Goal: Task Accomplishment & Management: Complete application form

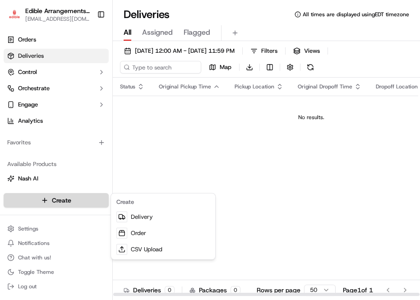
click at [82, 199] on html "Edible Arrangements - [GEOGRAPHIC_DATA], GA [EMAIL_ADDRESS][DOMAIN_NAME] Toggle…" at bounding box center [210, 150] width 420 height 300
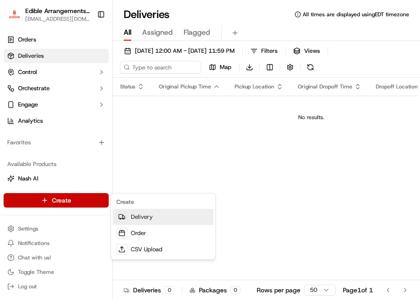
click at [135, 218] on link "Delivery" at bounding box center [163, 217] width 101 height 16
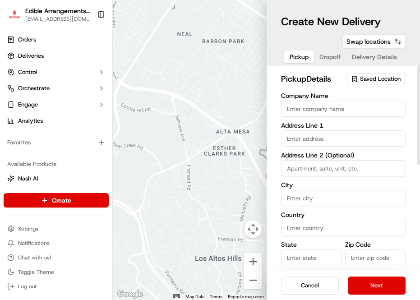
click at [377, 79] on span "Saved Location" at bounding box center [380, 79] width 41 height 8
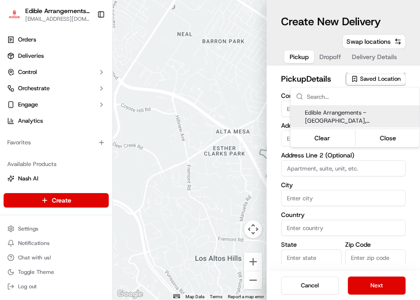
click at [326, 119] on span "Edible Arrangements - [GEOGRAPHIC_DATA], [GEOGRAPHIC_DATA] (GA1130)" at bounding box center [360, 117] width 111 height 16
type input "Edible Arrangements - [GEOGRAPHIC_DATA], [GEOGRAPHIC_DATA]"
type input "[STREET_ADDRESS]"
type input "Suite 150"
type input "[GEOGRAPHIC_DATA]"
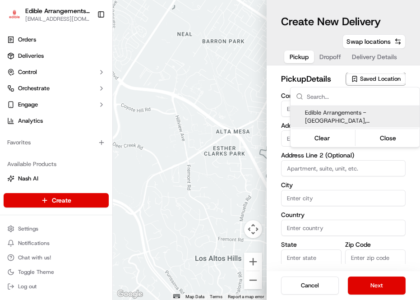
type input "US"
type input "GA"
type input "30161"
type input "[EMAIL_ADDRESS][DOMAIN_NAME]"
type input "[PHONE_NUMBER]"
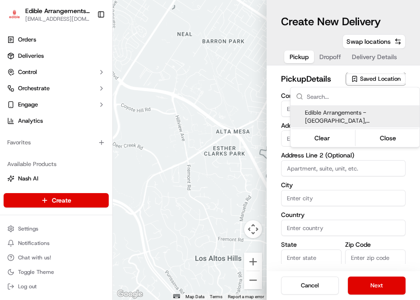
type textarea "Please come inside the store to pick up the arrangement."
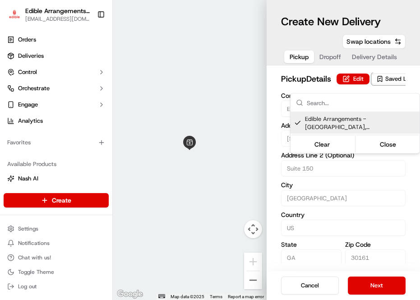
click at [361, 257] on html "Edible Arrangements - [GEOGRAPHIC_DATA], GA [EMAIL_ADDRESS][DOMAIN_NAME] Toggle…" at bounding box center [210, 150] width 420 height 300
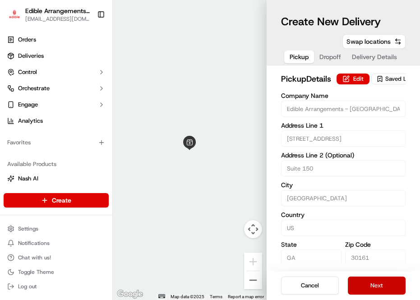
click at [372, 284] on button "Next" at bounding box center [377, 286] width 58 height 18
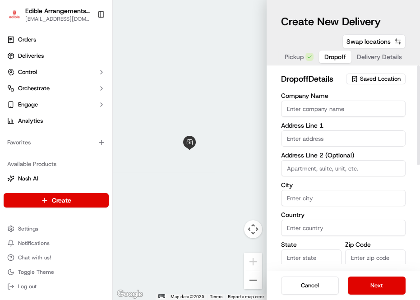
click at [363, 79] on span "Saved Location" at bounding box center [380, 79] width 41 height 8
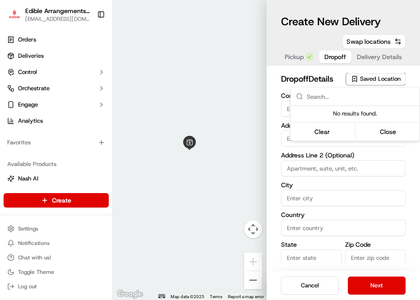
click at [291, 54] on html "Edible Arrangements - [GEOGRAPHIC_DATA], GA [EMAIL_ADDRESS][DOMAIN_NAME] Toggle…" at bounding box center [210, 150] width 420 height 300
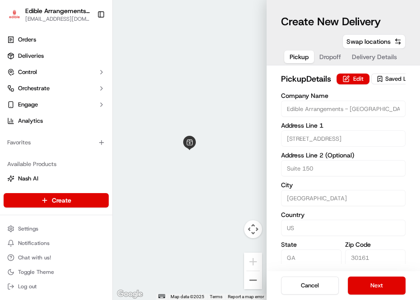
click at [292, 57] on span "Pickup" at bounding box center [299, 56] width 19 height 9
click at [380, 280] on button "Next" at bounding box center [377, 286] width 58 height 18
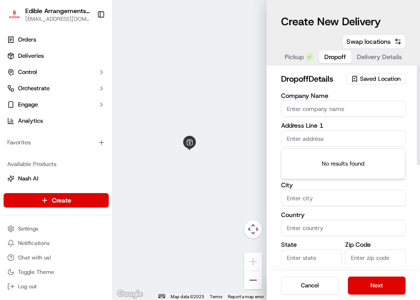
click at [316, 136] on input "text" at bounding box center [343, 139] width 125 height 16
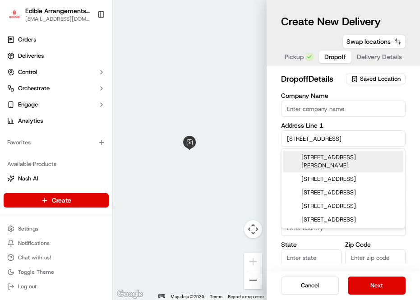
click at [310, 159] on div "[STREET_ADDRESS][PERSON_NAME]" at bounding box center [344, 162] width 120 height 22
type input "[STREET_ADDRESS][PERSON_NAME]"
type input "Fort [PERSON_NAME]"
type input "[GEOGRAPHIC_DATA]"
type input "AL"
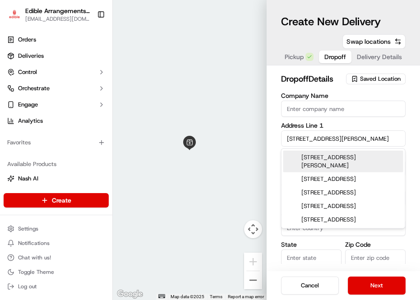
type input "35967"
type input "[STREET_ADDRESS]"
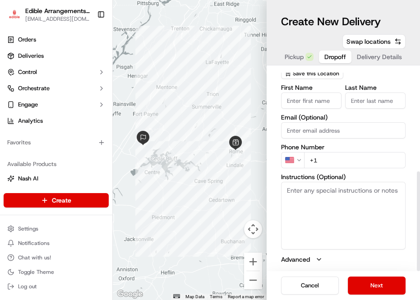
scroll to position [162, 0]
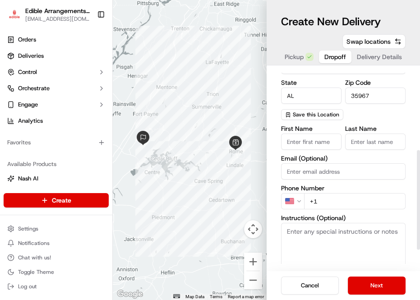
click at [322, 144] on input "First Name" at bounding box center [311, 142] width 61 height 16
type input "j"
type input "[PERSON_NAME]"
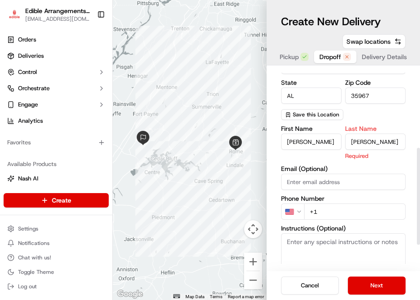
type input "[PERSON_NAME]"
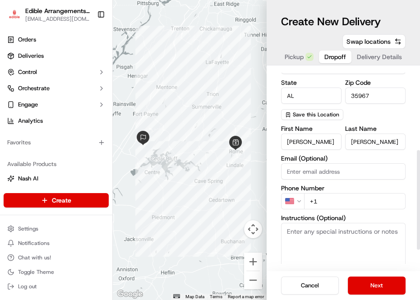
click at [322, 201] on input "+1" at bounding box center [355, 201] width 102 height 16
type input "[PHONE_NUMBER]"
click at [339, 241] on textarea "Instructions (Optional)" at bounding box center [343, 257] width 125 height 68
click at [345, 239] on textarea "please call store if you have any issues delivering 706-2350711" at bounding box center [343, 257] width 125 height 68
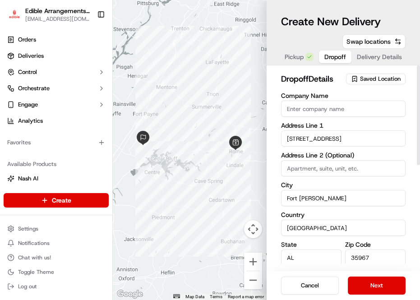
scroll to position [203, 0]
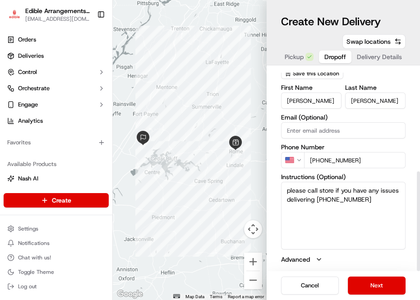
drag, startPoint x: 367, startPoint y: 200, endPoint x: 260, endPoint y: 182, distance: 108.5
click at [260, 182] on div "← Move left → Move right ↑ Move up ↓ Move down + Zoom in - Zoom out Home Jump l…" at bounding box center [267, 150] width 308 height 300
type textarea "please call store if you have any issues delivering [PHONE_NUMBER]"
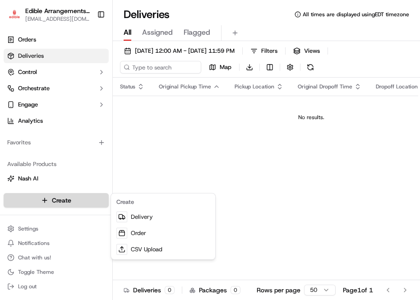
click at [75, 203] on html "Edible Arrangements - Rome, GA ga1130@edible.store Toggle Sidebar Orders Delive…" at bounding box center [210, 150] width 420 height 300
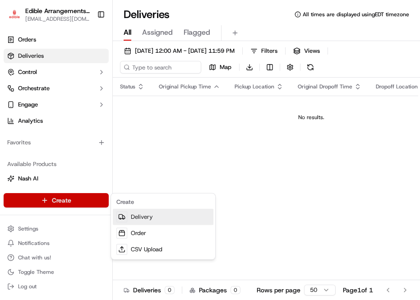
click at [141, 218] on link "Delivery" at bounding box center [163, 217] width 101 height 16
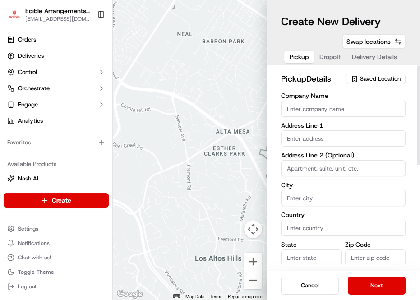
click at [379, 80] on span "Saved Location" at bounding box center [380, 79] width 41 height 8
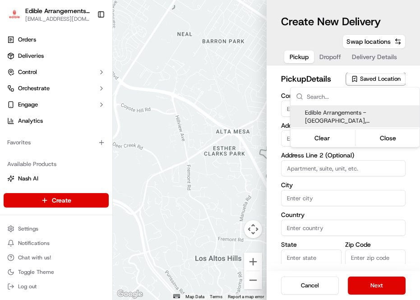
click at [359, 117] on span "Edible Arrangements - [GEOGRAPHIC_DATA], [GEOGRAPHIC_DATA] (GA1130)" at bounding box center [360, 117] width 111 height 16
type input "Edible Arrangements - [GEOGRAPHIC_DATA], [GEOGRAPHIC_DATA]"
type input "[STREET_ADDRESS]"
type input "Suite 150"
type input "[GEOGRAPHIC_DATA]"
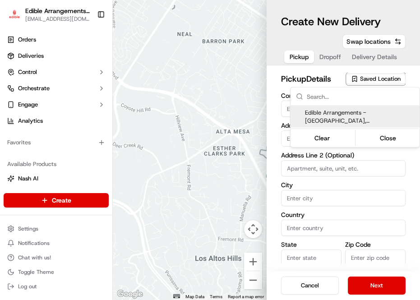
type input "US"
type input "GA"
type input "30161"
type input "[EMAIL_ADDRESS][DOMAIN_NAME]"
type input "[PHONE_NUMBER]"
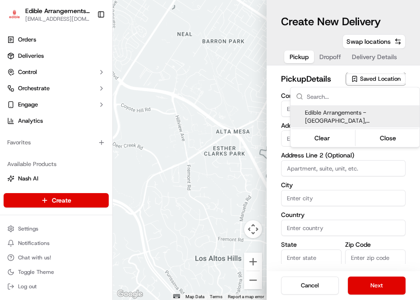
type textarea "Please come inside the store to pick up the arrangement."
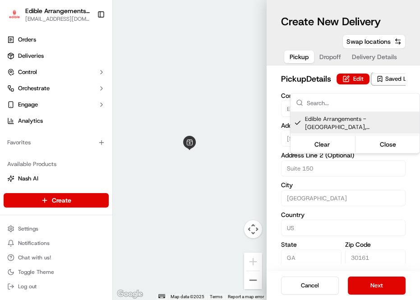
click at [376, 288] on html "Edible Arrangements - [GEOGRAPHIC_DATA], GA [EMAIL_ADDRESS][DOMAIN_NAME] Toggle…" at bounding box center [210, 150] width 420 height 300
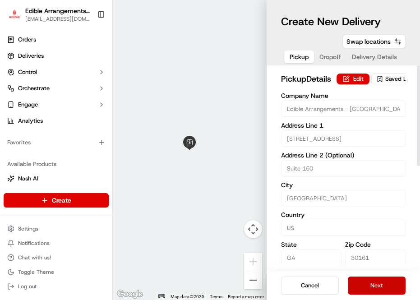
click at [363, 287] on button "Next" at bounding box center [377, 286] width 58 height 18
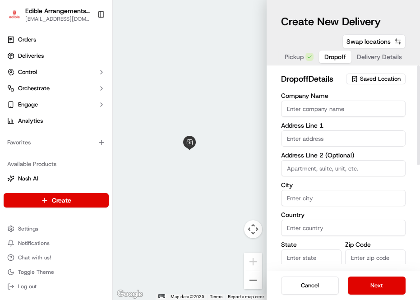
click at [303, 140] on input "text" at bounding box center [343, 139] width 125 height 16
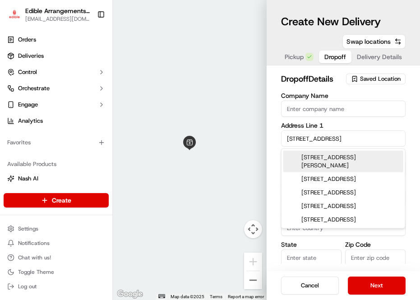
click at [332, 158] on div "[STREET_ADDRESS][PERSON_NAME]" at bounding box center [344, 162] width 120 height 22
type input "[STREET_ADDRESS][PERSON_NAME]"
type input "Fort [PERSON_NAME]"
type input "[GEOGRAPHIC_DATA]"
type input "AL"
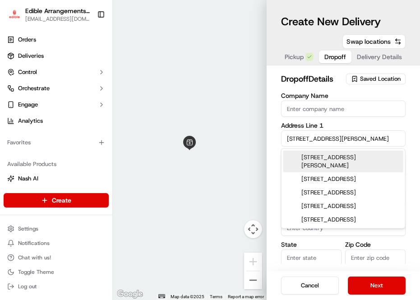
type input "35967"
type input "[STREET_ADDRESS]"
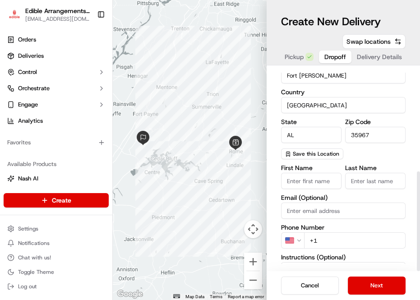
scroll to position [203, 0]
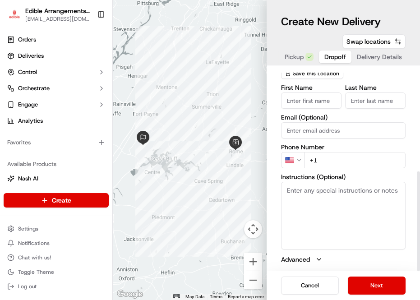
click at [326, 161] on input "+1" at bounding box center [355, 160] width 102 height 16
type input "[PHONE_NUMBER]"
click at [326, 192] on textarea "Instructions (Optional)" at bounding box center [343, 216] width 125 height 68
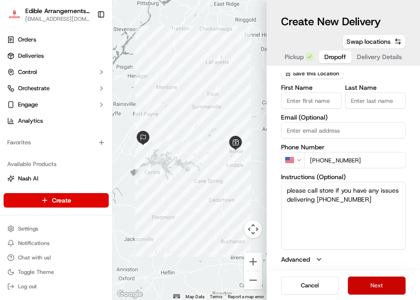
type textarea "please call store if you have any issues delivering [PHONE_NUMBER]"
click at [382, 288] on button "Next" at bounding box center [377, 286] width 58 height 18
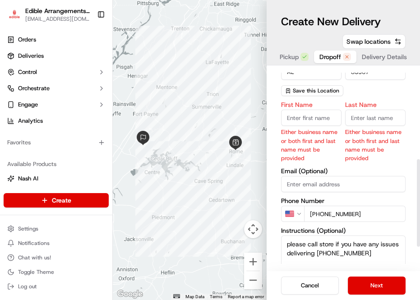
scroll to position [164, 0]
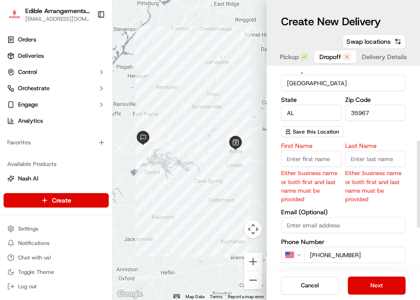
click at [304, 162] on input "First Name" at bounding box center [311, 159] width 61 height 16
type input "j"
type input "[PERSON_NAME]"
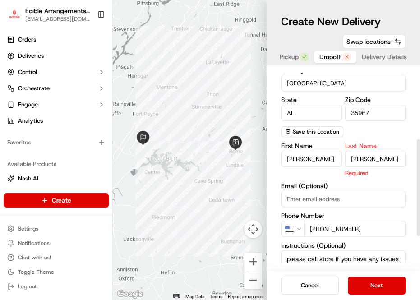
scroll to position [214, 0]
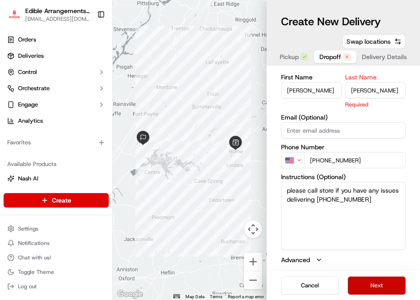
type input "[PERSON_NAME]"
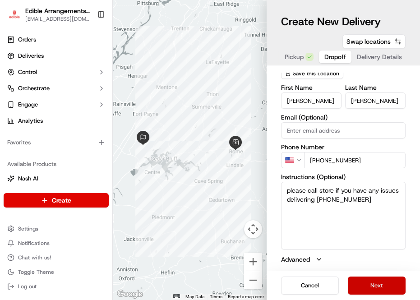
scroll to position [203, 0]
click at [393, 281] on button "Next" at bounding box center [377, 286] width 58 height 18
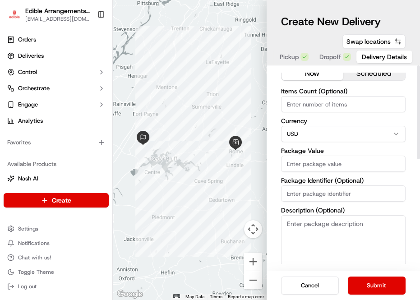
scroll to position [0, 0]
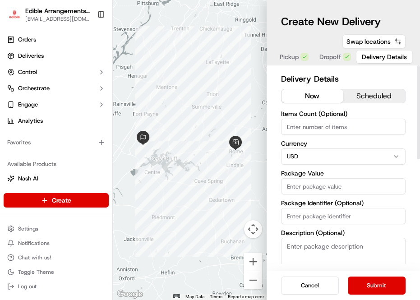
click at [330, 130] on input "Items Count (Optional)" at bounding box center [343, 127] width 125 height 16
type input "1"
click at [324, 186] on input "Package Value" at bounding box center [343, 186] width 125 height 16
type input "95.20"
click at [324, 247] on textarea "Description (Optional)" at bounding box center [343, 263] width 125 height 51
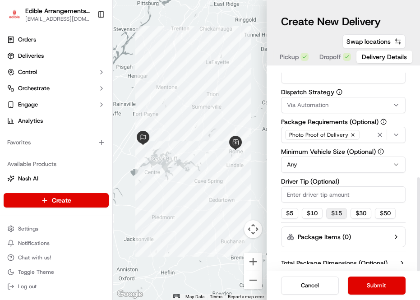
scroll to position [228, 0]
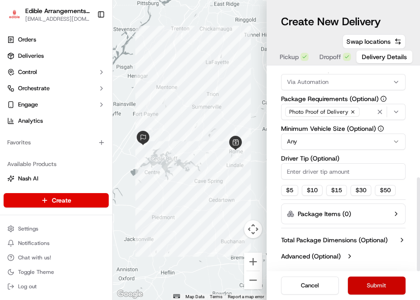
type textarea "delicious daisy arrangement w/ hb ballon"
click at [362, 285] on button "Submit" at bounding box center [377, 286] width 58 height 18
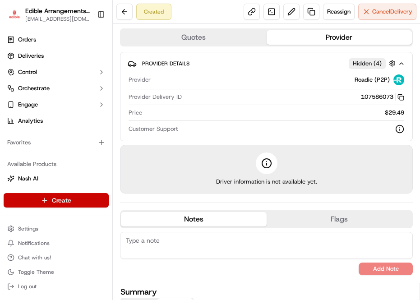
click at [84, 203] on html "Edible Arrangements - Rome, GA ga1130@edible.store Toggle Sidebar Orders Delive…" at bounding box center [210, 150] width 420 height 300
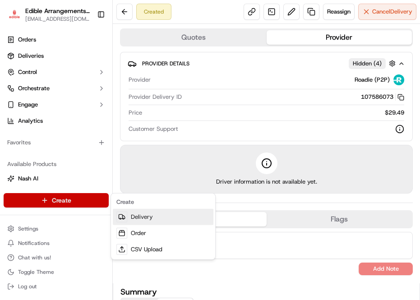
click at [134, 218] on link "Delivery" at bounding box center [163, 217] width 101 height 16
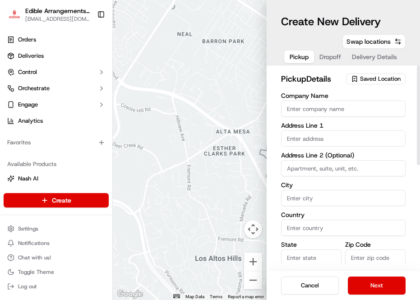
click at [363, 78] on span "Saved Location" at bounding box center [380, 79] width 41 height 8
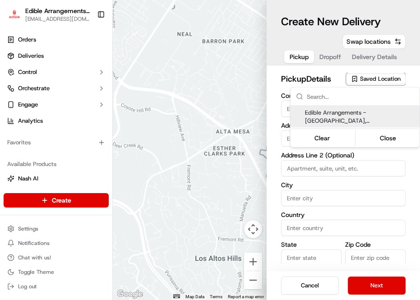
click at [360, 114] on span "Edible Arrangements - [GEOGRAPHIC_DATA], [GEOGRAPHIC_DATA] (GA1130)" at bounding box center [360, 117] width 111 height 16
type input "Edible Arrangements - [GEOGRAPHIC_DATA], [GEOGRAPHIC_DATA]"
type input "[STREET_ADDRESS]"
type input "Suite 150"
type input "[GEOGRAPHIC_DATA]"
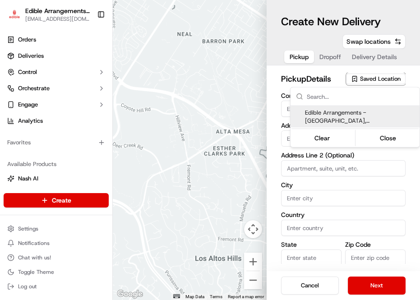
type input "US"
type input "GA"
type input "30161"
type input "[EMAIL_ADDRESS][DOMAIN_NAME]"
type input "[PHONE_NUMBER]"
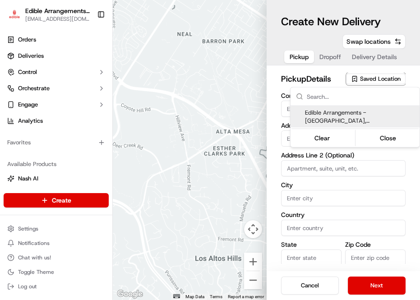
type textarea "Please come inside the store to pick up the arrangement."
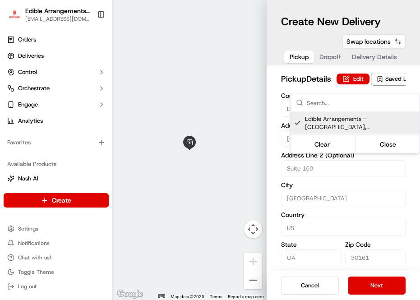
click at [377, 288] on html "Edible Arrangements - [GEOGRAPHIC_DATA], GA [EMAIL_ADDRESS][DOMAIN_NAME] Toggle…" at bounding box center [210, 150] width 420 height 300
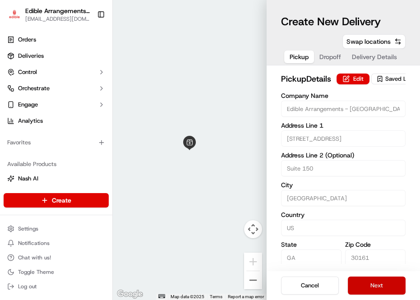
click at [373, 287] on button "Next" at bounding box center [377, 286] width 58 height 18
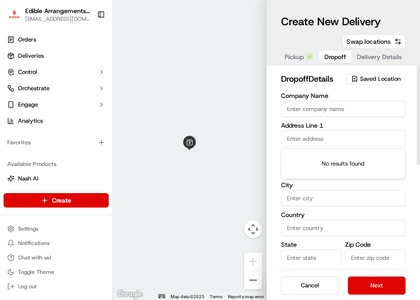
click at [337, 140] on input "text" at bounding box center [343, 139] width 125 height 16
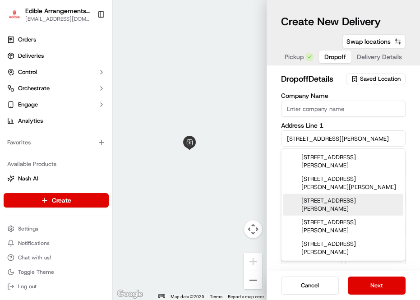
click at [355, 194] on div "113 Taylor St, Piedmont, AL" at bounding box center [344, 205] width 120 height 22
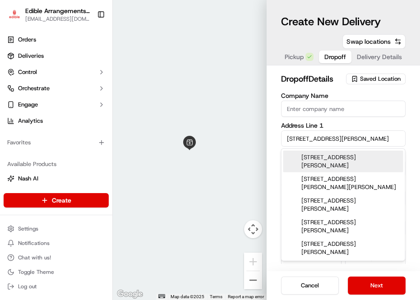
type input "113 Taylor St, Piedmont, AL 36272, USA"
type input "Piedmont"
type input "[GEOGRAPHIC_DATA]"
type input "AL"
type input "36272"
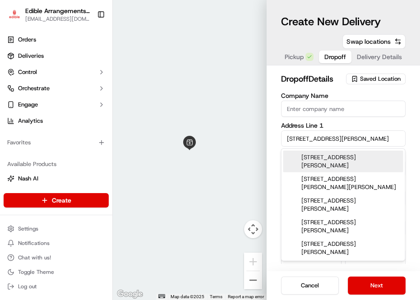
type input "113 Taylor Street"
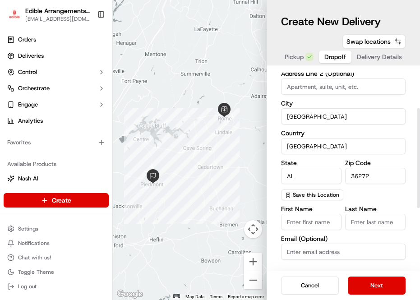
scroll to position [123, 0]
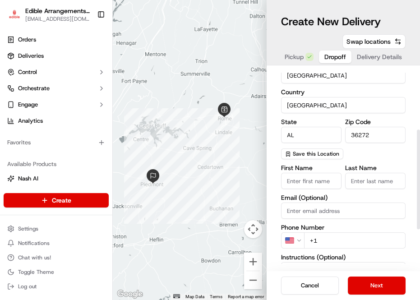
click at [327, 182] on input "First Name" at bounding box center [311, 181] width 61 height 16
type input "April"
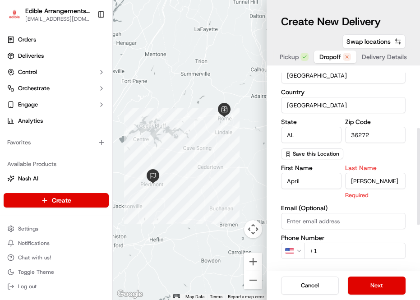
type input "Powell"
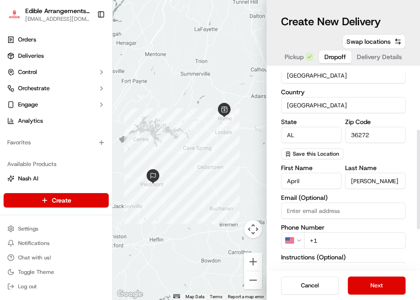
scroll to position [203, 0]
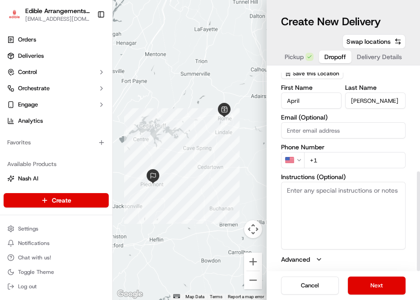
click at [315, 157] on input "+1" at bounding box center [355, 160] width 102 height 16
type input "+1 256 201 7610"
click at [348, 213] on textarea "Instructions (Optional)" at bounding box center [343, 216] width 125 height 68
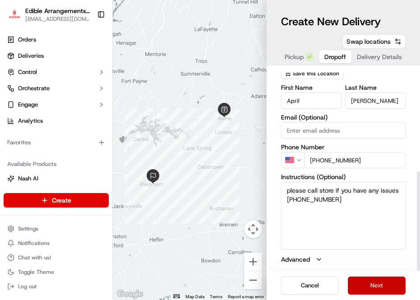
type textarea "please call store if you have any issues 706-235-0711"
click at [364, 291] on button "Next" at bounding box center [377, 286] width 58 height 18
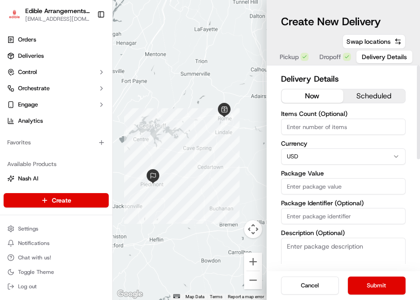
scroll to position [41, 0]
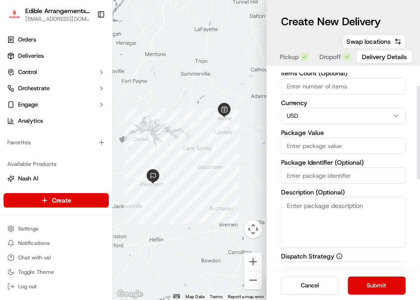
click at [357, 149] on input "Package Value" at bounding box center [343, 146] width 125 height 16
type input "96.38"
click at [339, 88] on input "Items Count (Optional)" at bounding box center [343, 86] width 125 height 16
type input "3"
click at [342, 212] on textarea "Description (Optional)" at bounding box center [343, 222] width 125 height 51
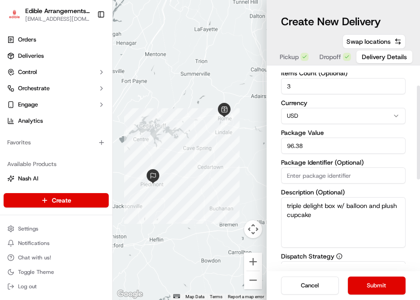
scroll to position [228, 0]
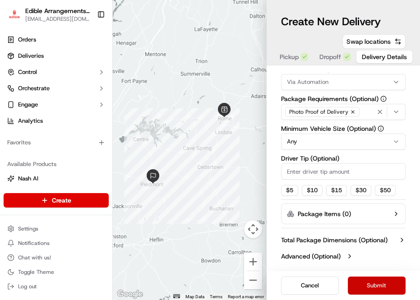
type textarea "triple delight box w/ balloon and plush cupcake"
click at [380, 282] on button "Submit" at bounding box center [377, 286] width 58 height 18
